Goal: Task Accomplishment & Management: Manage account settings

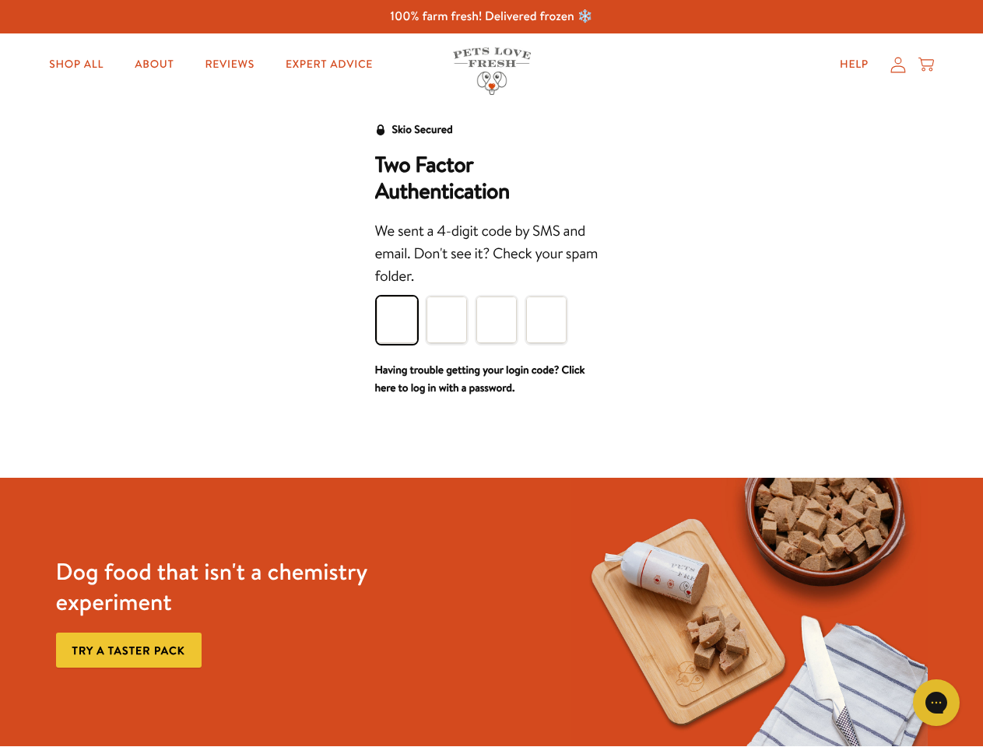
click at [491, 286] on div "We sent a 4-digit code by SMS and email. Don't see it? Check your spam folder." at bounding box center [491, 254] width 233 height 68
click at [936, 703] on icon "Gorgias live chat" at bounding box center [935, 702] width 15 height 15
